Goal: Information Seeking & Learning: Learn about a topic

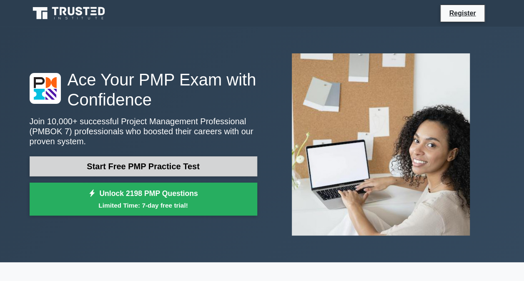
click at [152, 160] on link "Start Free PMP Practice Test" at bounding box center [143, 166] width 227 height 20
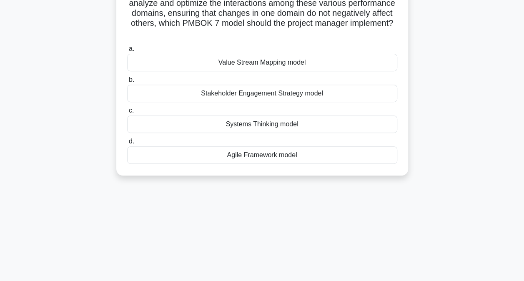
scroll to position [132, 0]
click at [221, 97] on div "Stakeholder Engagement Strategy model" at bounding box center [262, 92] width 270 height 17
click at [127, 82] on input "b. Stakeholder Engagement Strategy model" at bounding box center [127, 79] width 0 height 5
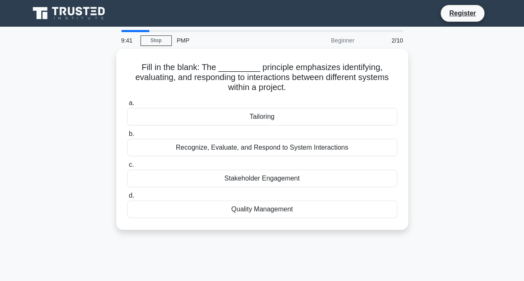
scroll to position [0, 0]
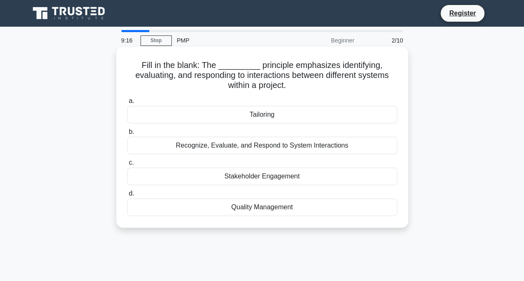
click at [220, 150] on div "Recognize, Evaluate, and Respond to System Interactions" at bounding box center [262, 145] width 270 height 17
click at [127, 135] on input "b. Recognize, Evaluate, and Respond to System Interactions" at bounding box center [127, 131] width 0 height 5
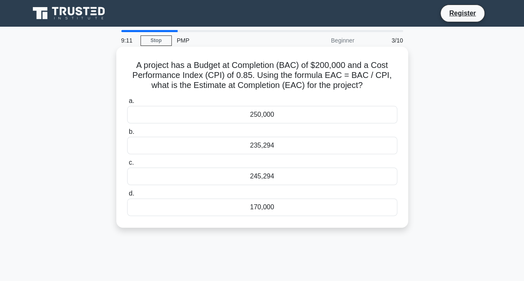
click at [252, 112] on div "250,000" at bounding box center [262, 114] width 270 height 17
click at [127, 104] on input "a. 250,000" at bounding box center [127, 100] width 0 height 5
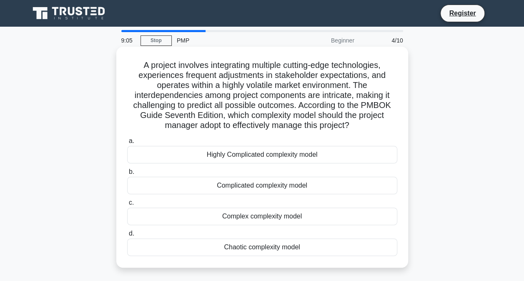
click at [260, 151] on div "Highly Complicated complexity model" at bounding box center [262, 154] width 270 height 17
click at [127, 144] on input "a. Highly Complicated complexity model" at bounding box center [127, 140] width 0 height 5
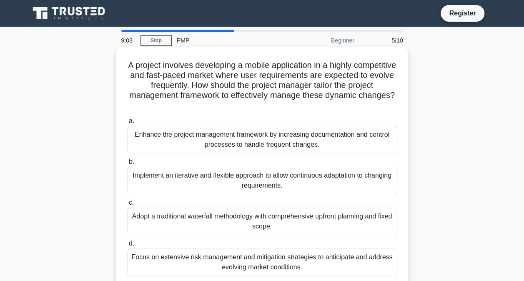
click at [254, 144] on div "Enhance the project management framework by increasing documentation and contro…" at bounding box center [262, 139] width 270 height 27
click at [127, 124] on input "a. Enhance the project management framework by increasing documentation and con…" at bounding box center [127, 120] width 0 height 5
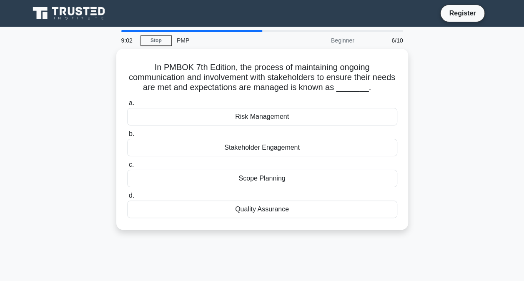
click at [254, 144] on div "Stakeholder Engagement" at bounding box center [262, 147] width 270 height 17
click at [127, 137] on input "b. Stakeholder Engagement" at bounding box center [127, 133] width 0 height 5
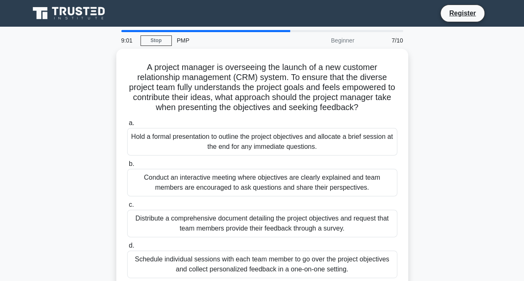
click at [254, 144] on div "Hold a formal presentation to outline the project objectives and allocate a bri…" at bounding box center [262, 141] width 270 height 27
click at [127, 126] on input "a. Hold a formal presentation to outline the project objectives and allocate a …" at bounding box center [127, 122] width 0 height 5
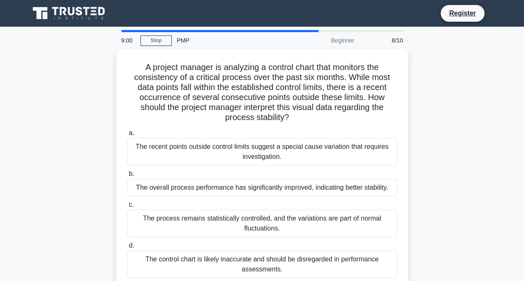
click at [254, 144] on div "The recent points outside control limits suggest a special cause variation that…" at bounding box center [262, 151] width 270 height 27
click at [127, 136] on input "a. The recent points outside control limits suggest a special cause variation t…" at bounding box center [127, 132] width 0 height 5
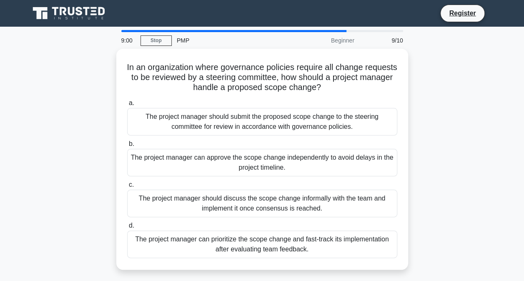
click at [254, 144] on label "b. The project manager can approve the scope change independently to avoid dela…" at bounding box center [262, 157] width 270 height 37
click at [127, 144] on input "b. The project manager can approve the scope change independently to avoid dela…" at bounding box center [127, 143] width 0 height 5
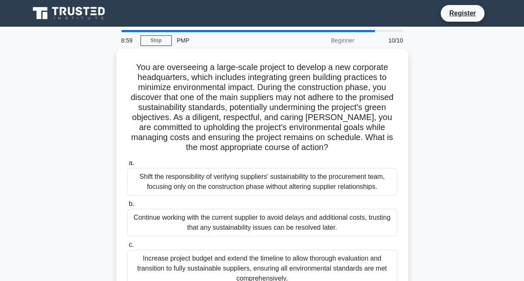
click at [254, 144] on h5 "You are overseeing a large-scale project to develop a new corporate headquarter…" at bounding box center [262, 107] width 272 height 91
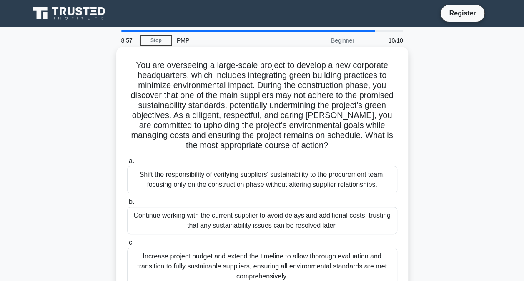
click at [260, 184] on div "Shift the responsibility of verifying suppliers' sustainability to the procurem…" at bounding box center [262, 179] width 270 height 27
click at [127, 164] on input "a. Shift the responsibility of verifying suppliers' sustainability to the procu…" at bounding box center [127, 160] width 0 height 5
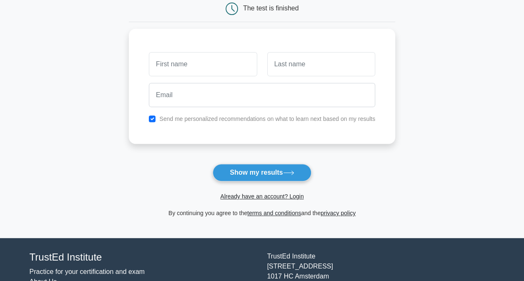
scroll to position [115, 0]
